Goal: Task Accomplishment & Management: Manage account settings

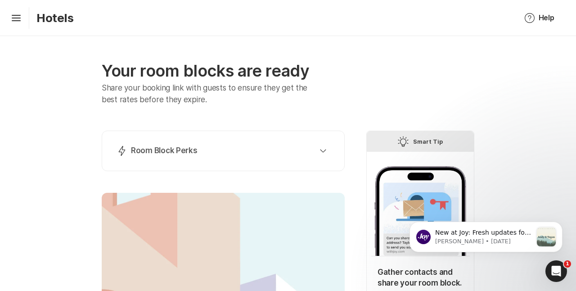
click at [223, 161] on div "Lightning Bolt Room Block Perks Perk 1: 40% Nights Filled Send thank you notes …" at bounding box center [223, 151] width 243 height 41
click at [225, 146] on div "Lightning Bolt Room Block Perks" at bounding box center [222, 150] width 210 height 11
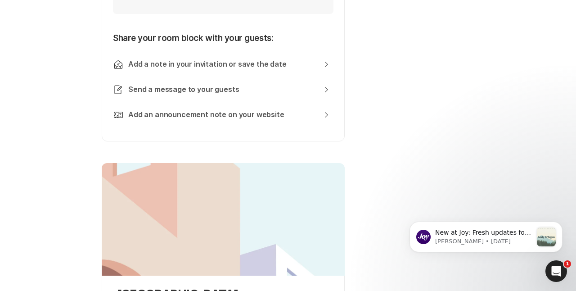
scroll to position [420, 0]
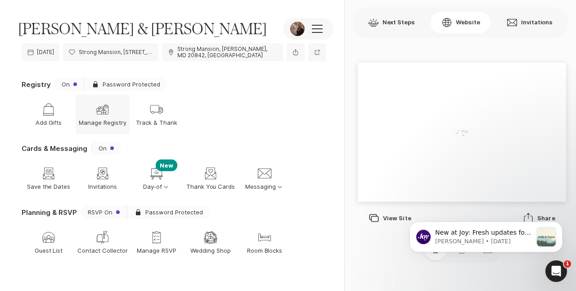
scroll to position [62, 0]
click at [165, 252] on p "Manage RSVP" at bounding box center [157, 251] width 40 height 8
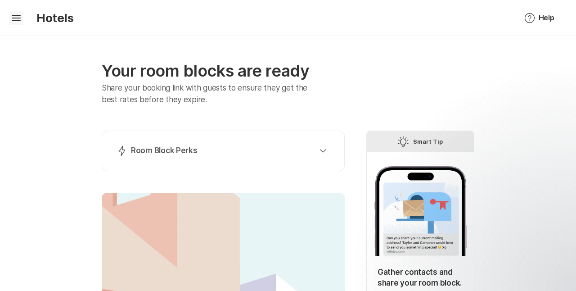
click at [18, 18] on icon at bounding box center [16, 17] width 9 height 4
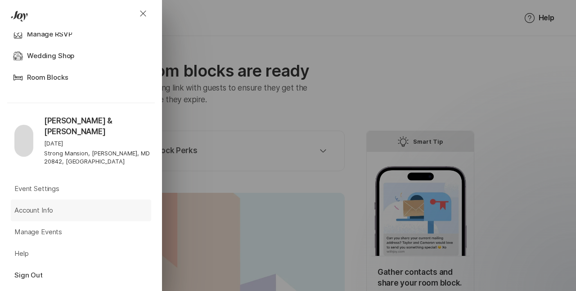
scroll to position [487, 0]
click at [42, 184] on p "Event Settings" at bounding box center [36, 189] width 45 height 10
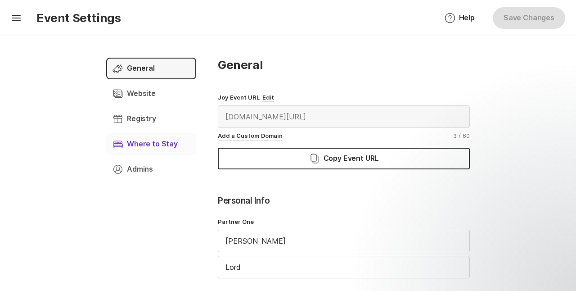
click at [134, 147] on p "Where to Stay" at bounding box center [152, 144] width 51 height 10
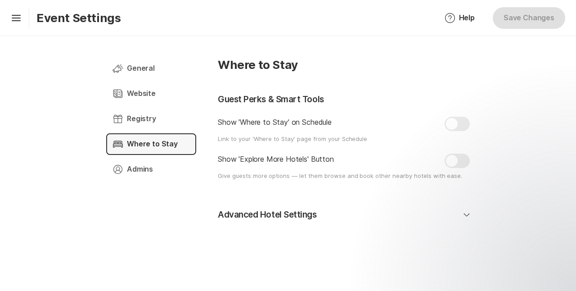
click at [457, 213] on button "Advanced Hotel Settings" at bounding box center [344, 215] width 252 height 20
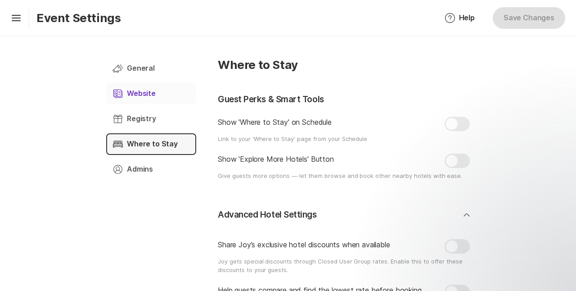
click at [160, 94] on div "Page Manager Website Chevron Right Square" at bounding box center [151, 94] width 90 height 22
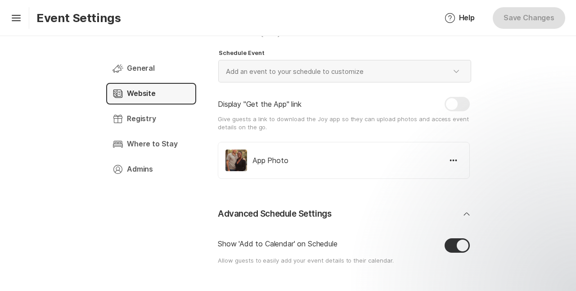
scroll to position [932, 0]
click at [458, 247] on div at bounding box center [457, 246] width 25 height 14
click at [445, 239] on input "checkbox" at bounding box center [445, 239] width 0 height 0
checkbox input "false"
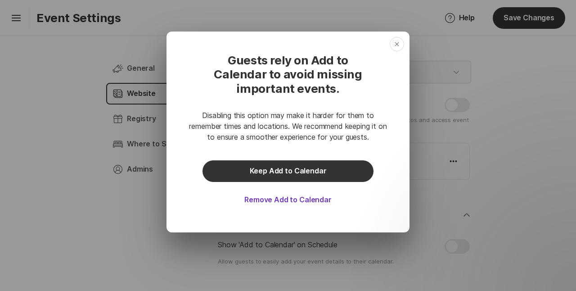
click at [307, 196] on button "Remove Add to Calendar" at bounding box center [288, 200] width 171 height 22
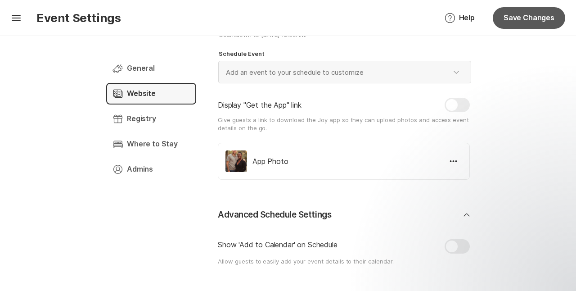
click at [545, 17] on button "Save Changes" at bounding box center [529, 18] width 72 height 22
click at [140, 65] on p "General" at bounding box center [141, 68] width 28 height 10
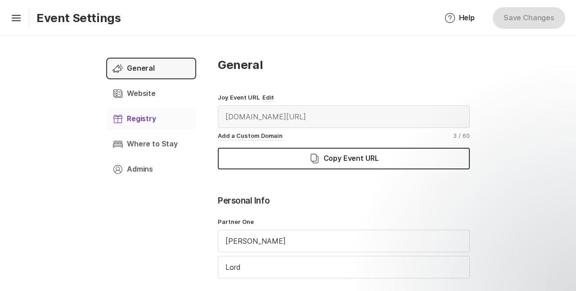
click at [143, 125] on div "Gift Registry Chevron Right Square" at bounding box center [151, 119] width 90 height 22
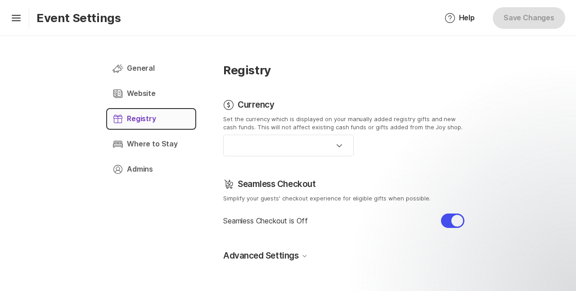
checkbox input "true"
type input "US Dollar ($, USD)"
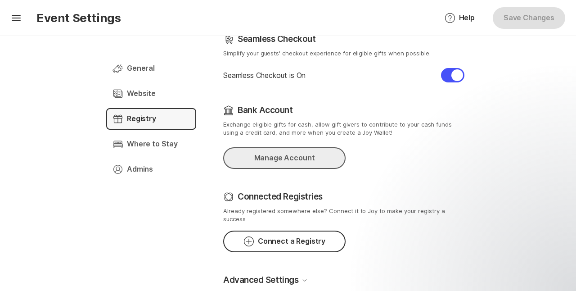
scroll to position [248, 0]
click at [281, 274] on p "Advanced Settings" at bounding box center [260, 280] width 75 height 13
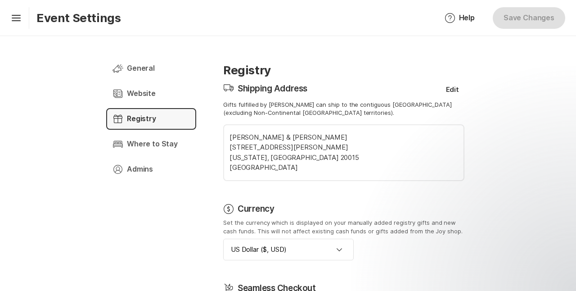
scroll to position [0, 0]
click at [151, 89] on p "Website" at bounding box center [141, 94] width 29 height 10
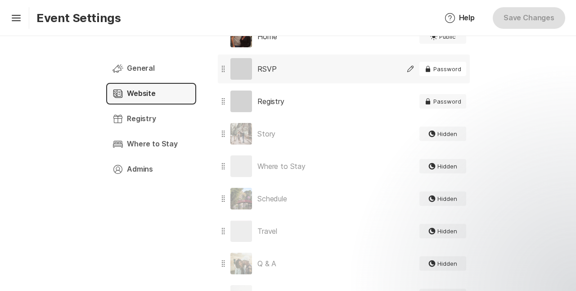
scroll to position [97, 0]
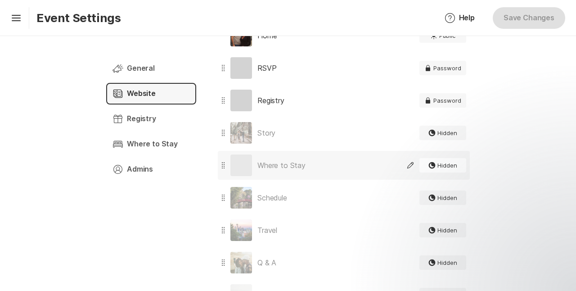
click at [397, 170] on div "Where to Stay Edit" at bounding box center [316, 165] width 196 height 29
type textarea "x"
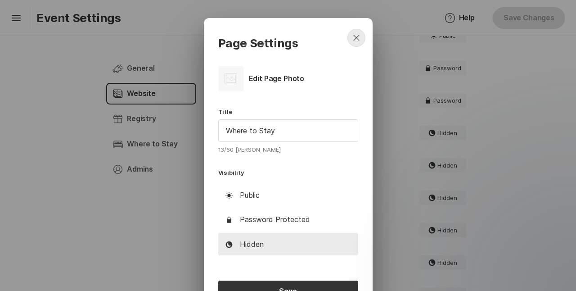
scroll to position [0, 0]
click at [360, 32] on icon "Close" at bounding box center [356, 37] width 11 height 11
